Goal: Use online tool/utility

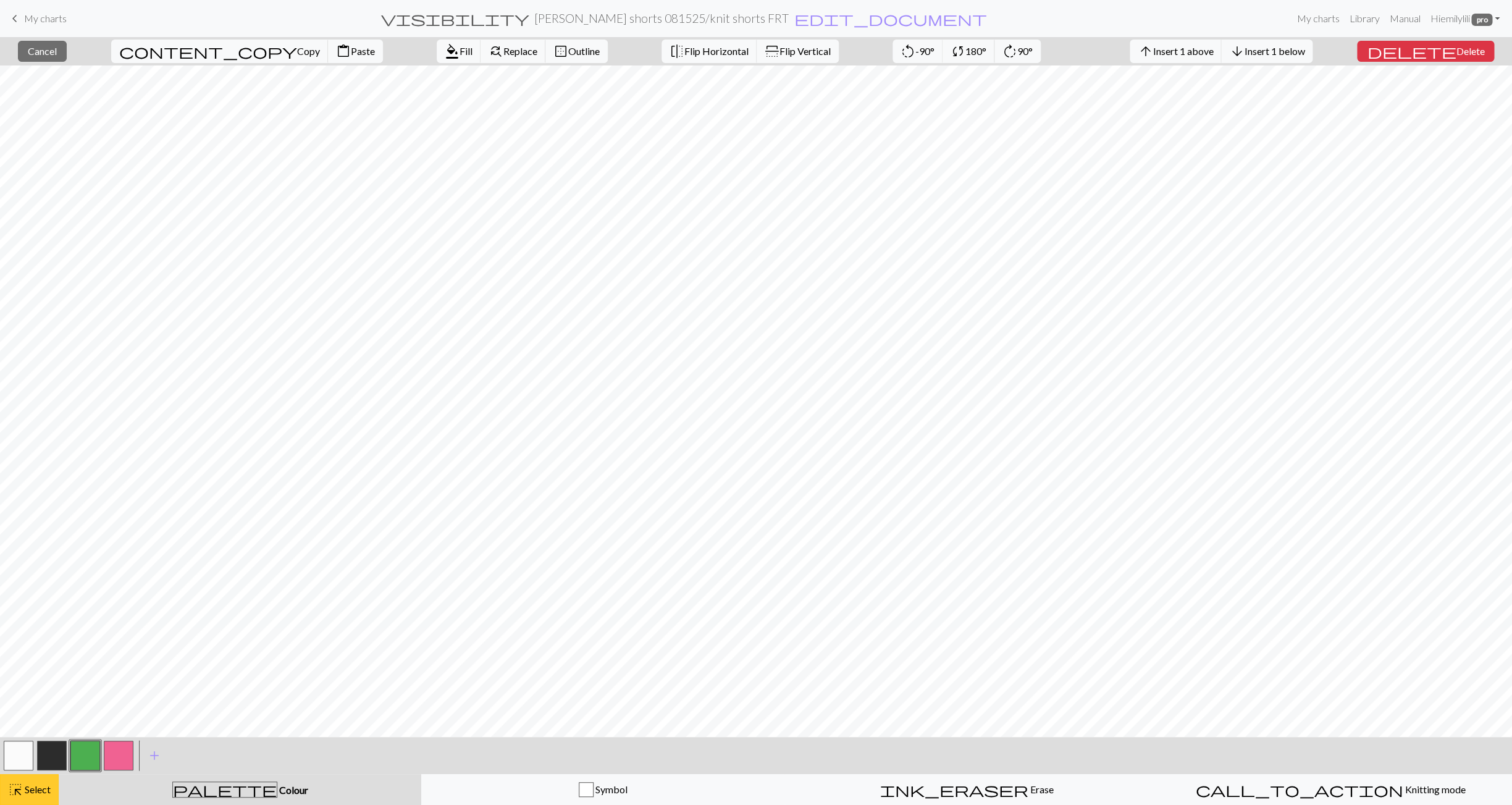
click at [30, 793] on span "Select" at bounding box center [37, 789] width 27 height 11
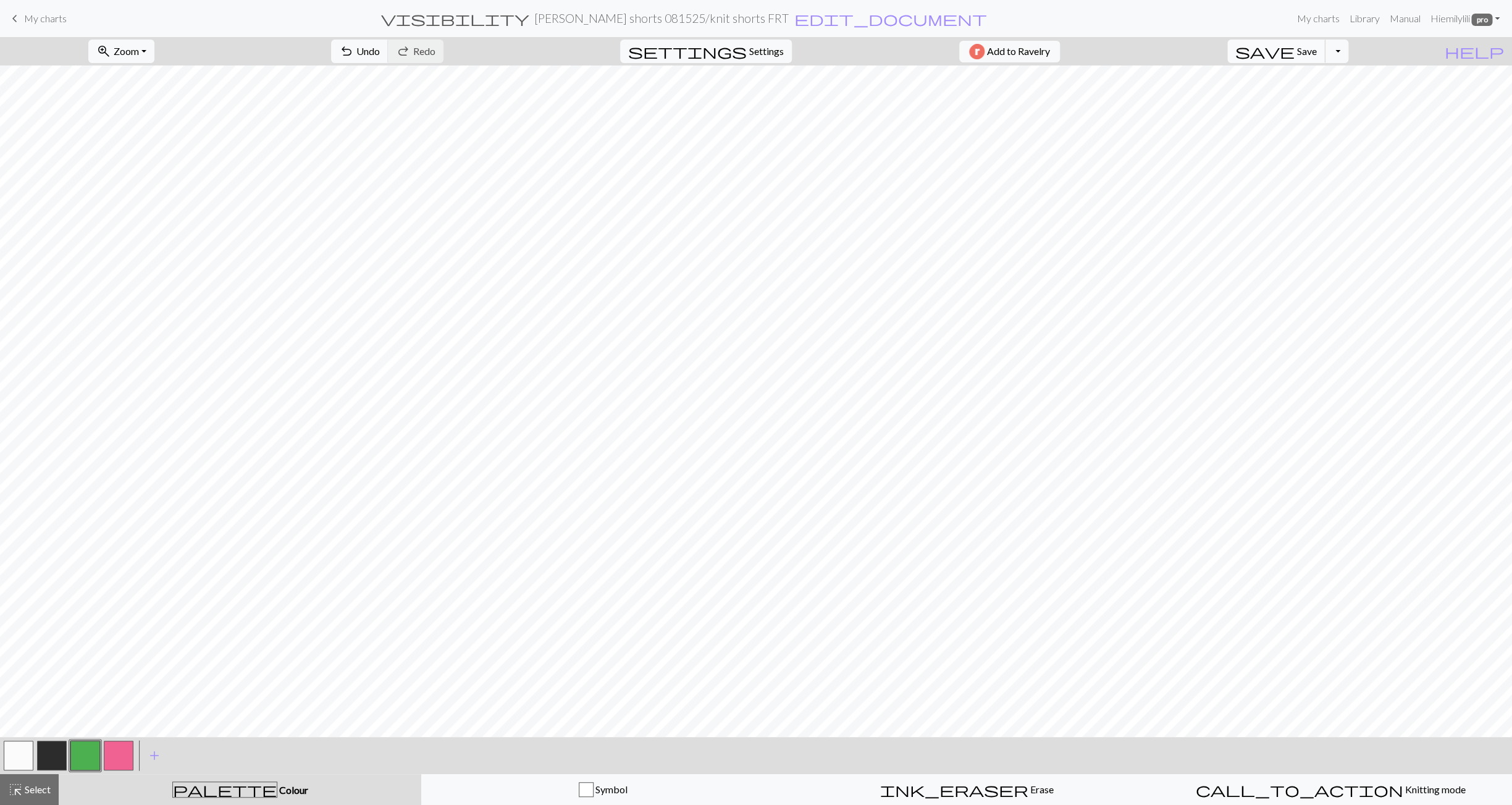
click at [1295, 54] on span "save" at bounding box center [1265, 51] width 60 height 18
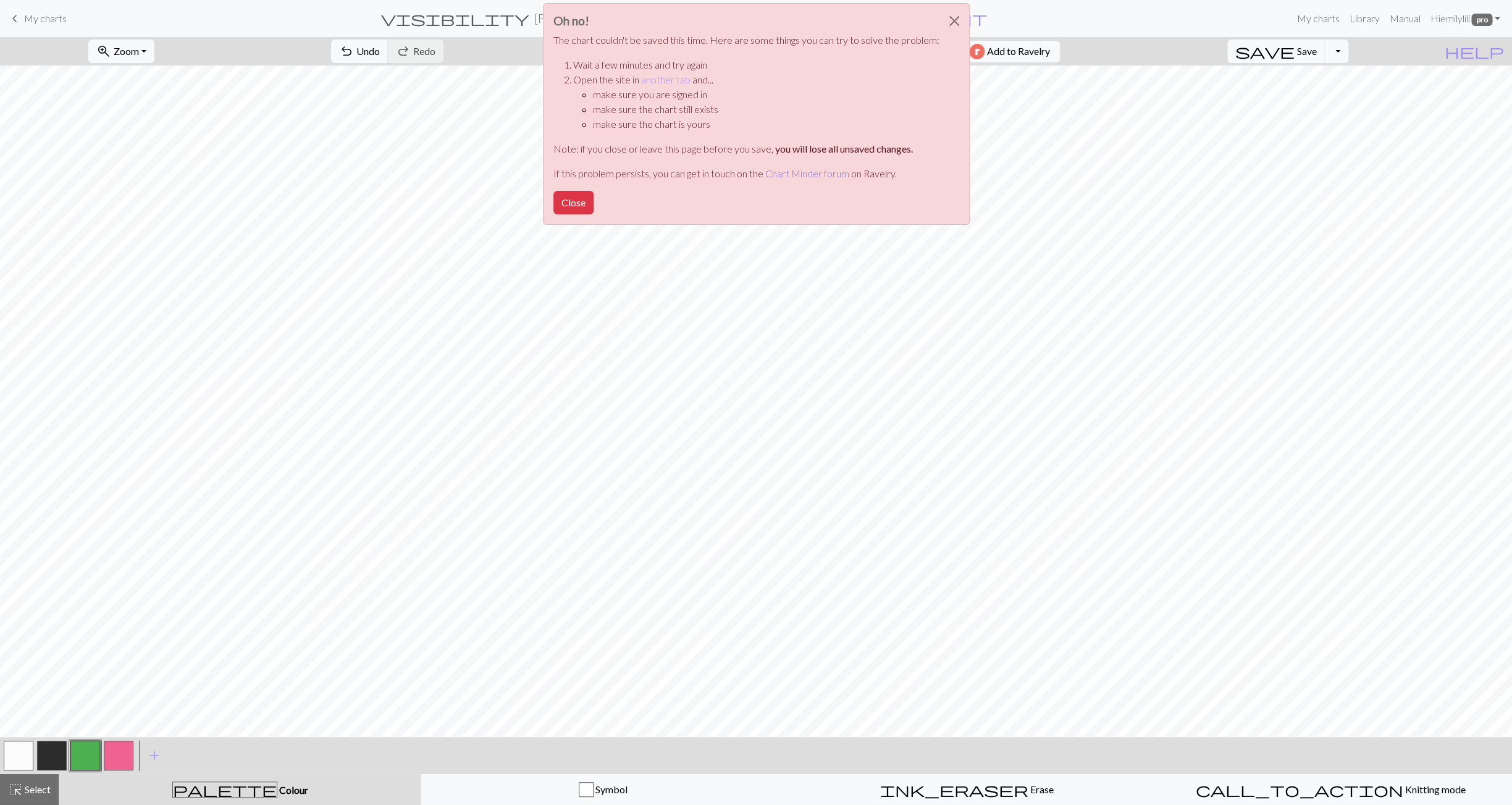
click at [810, 172] on link "Chart Minder forum" at bounding box center [807, 172] width 84 height 11
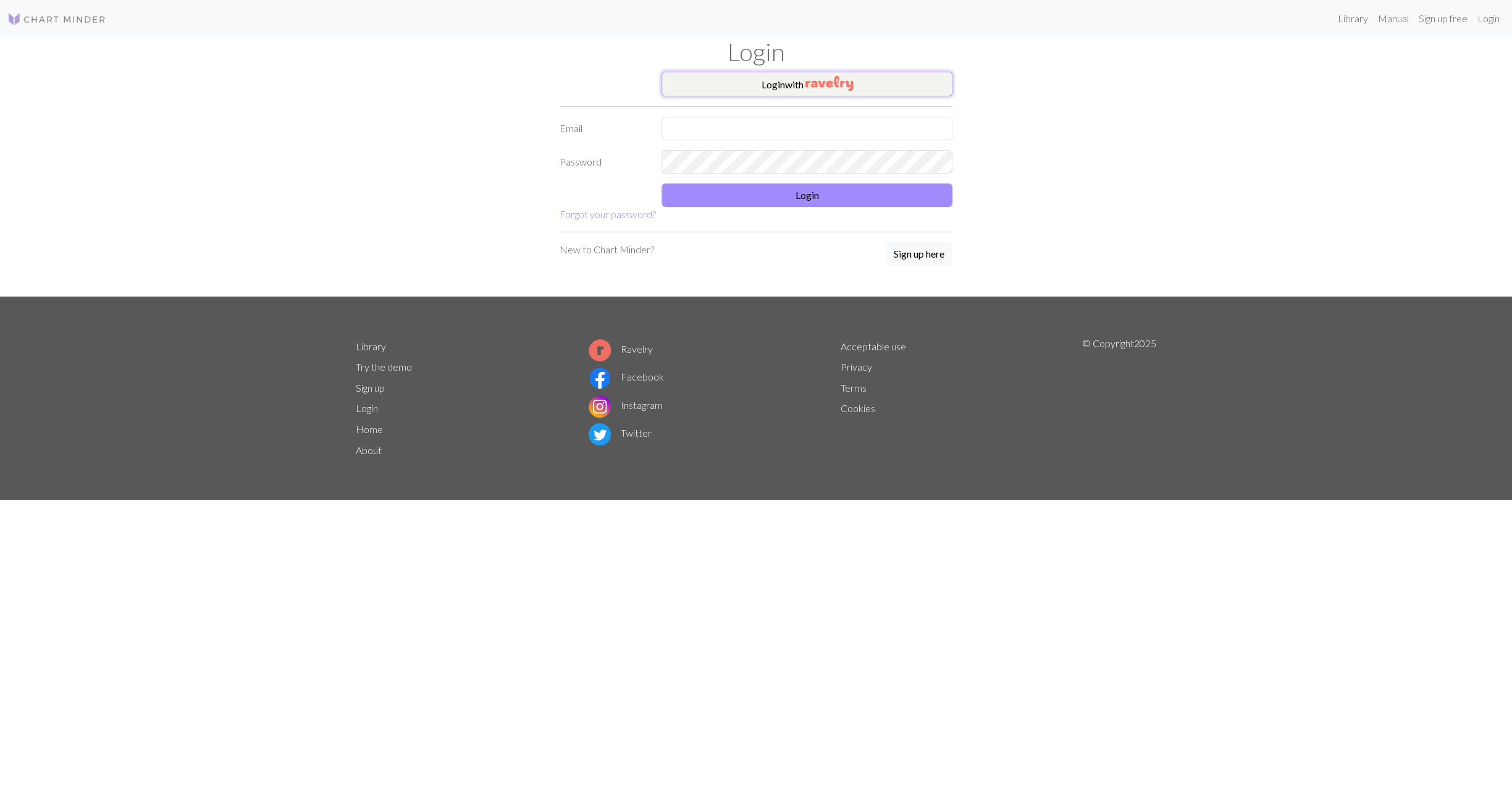
click at [815, 85] on img "button" at bounding box center [829, 83] width 47 height 14
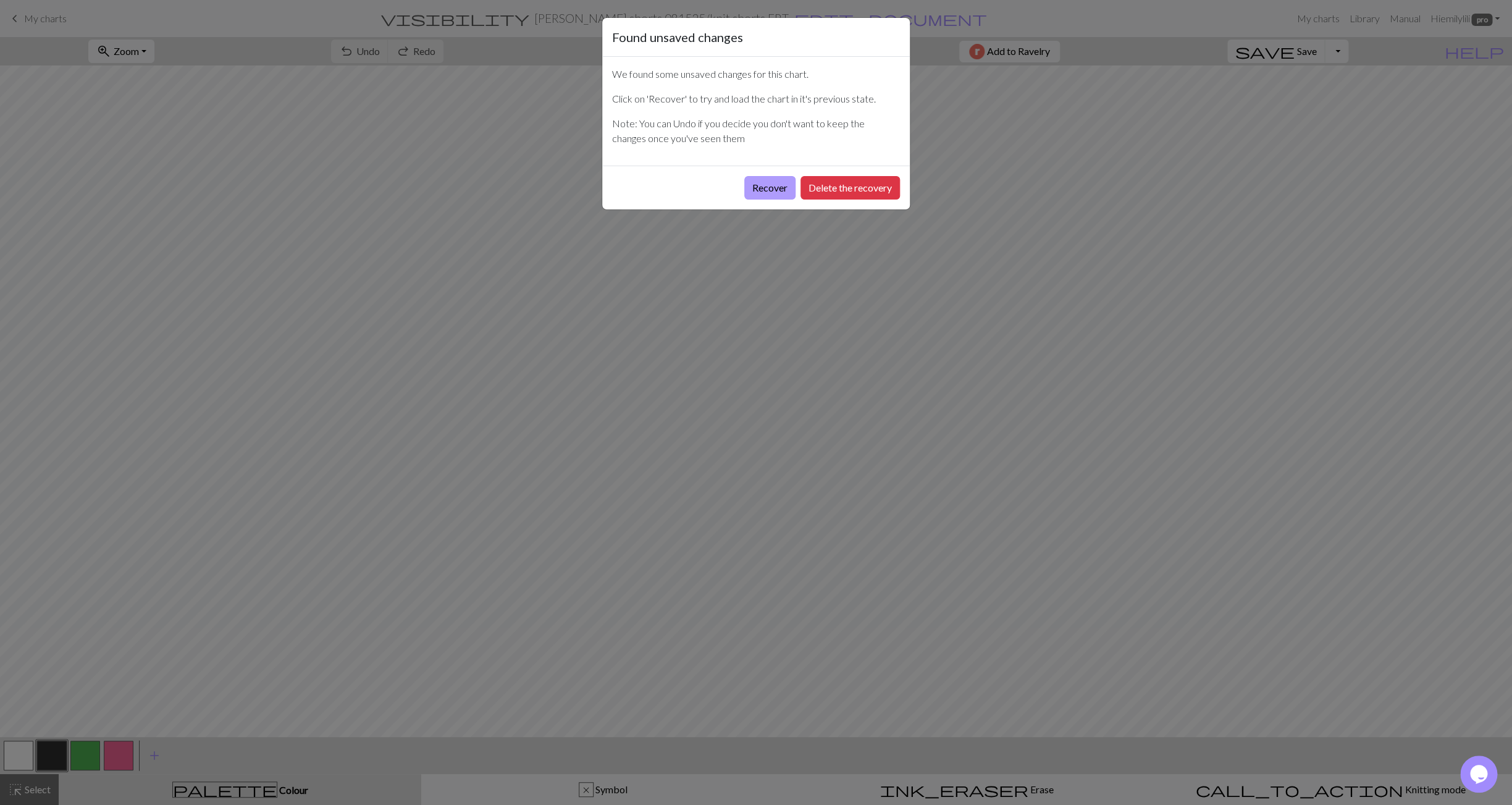
click at [774, 190] on button "Recover" at bounding box center [770, 188] width 51 height 24
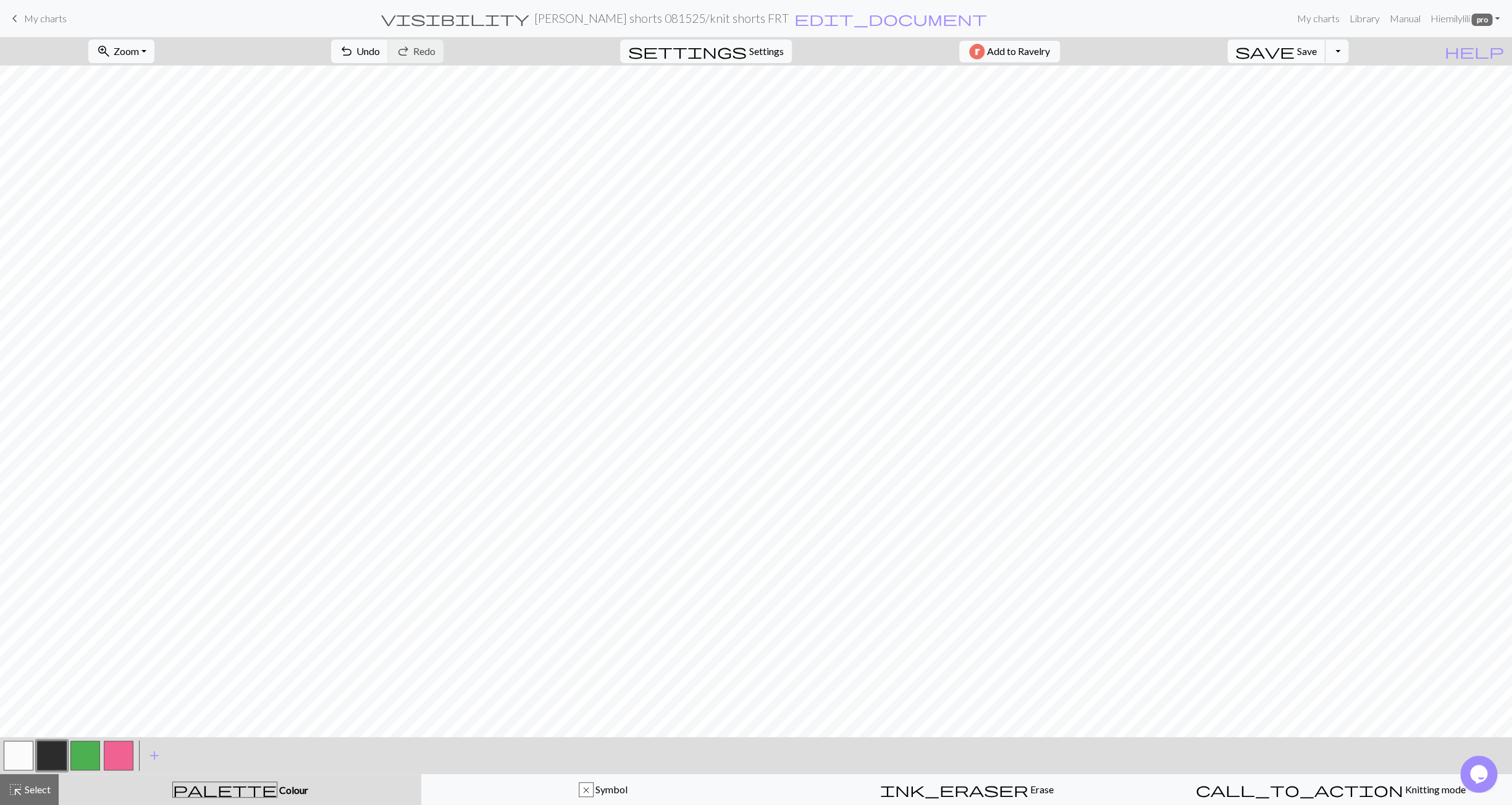
click at [1317, 56] on span "Save" at bounding box center [1307, 50] width 20 height 11
click at [1317, 50] on span "Save" at bounding box center [1307, 50] width 20 height 11
